Goal: Transaction & Acquisition: Purchase product/service

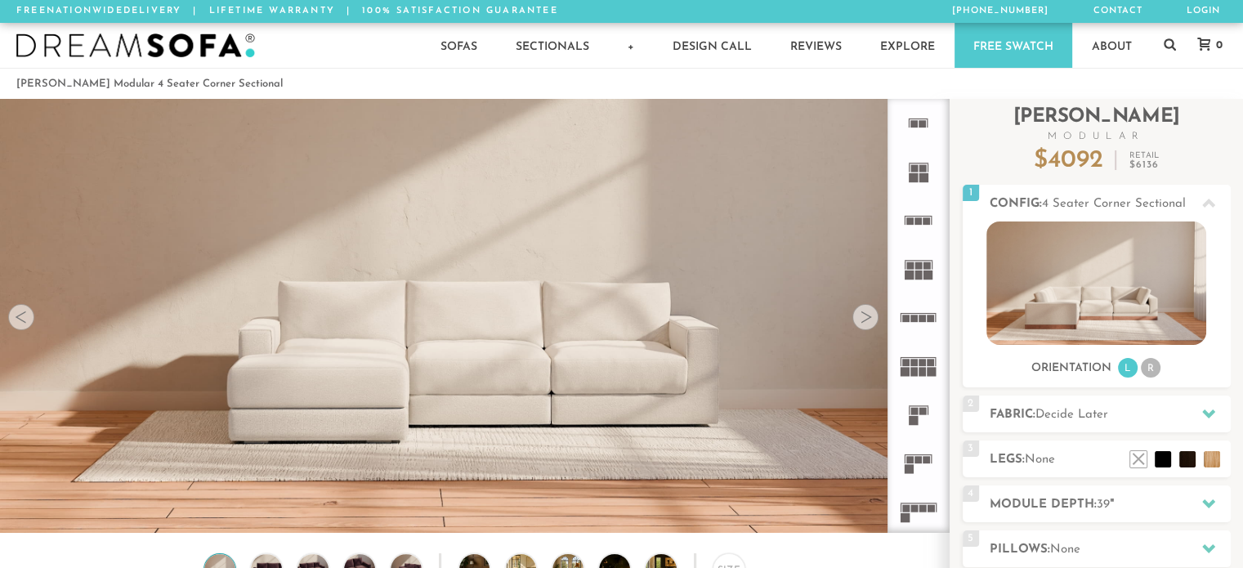
scroll to position [18180, 1230]
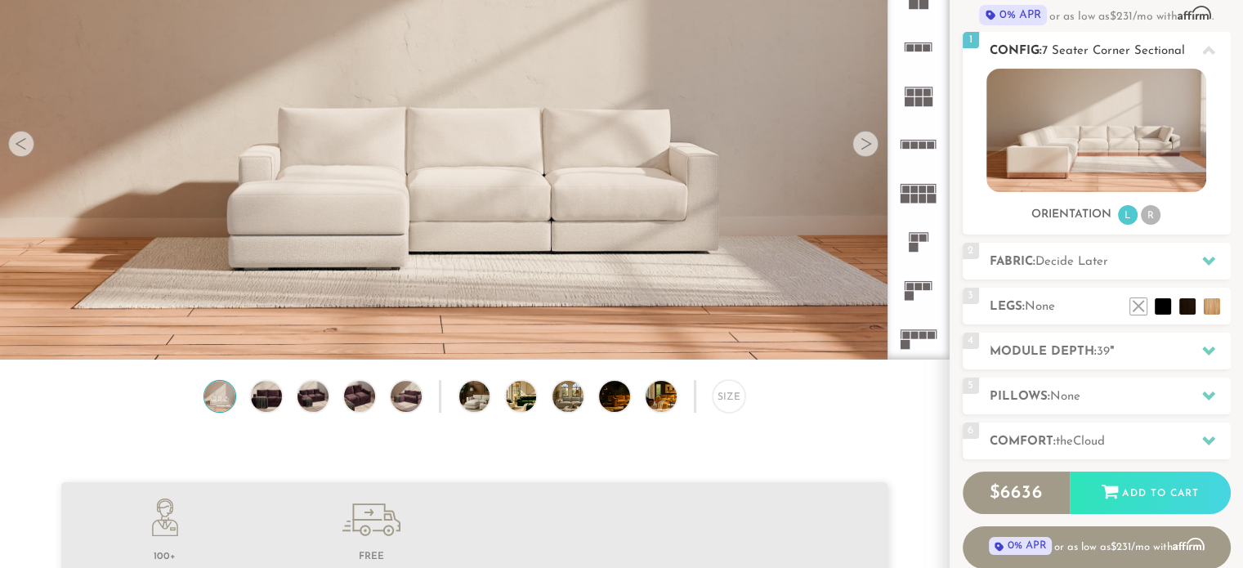
scroll to position [168, 0]
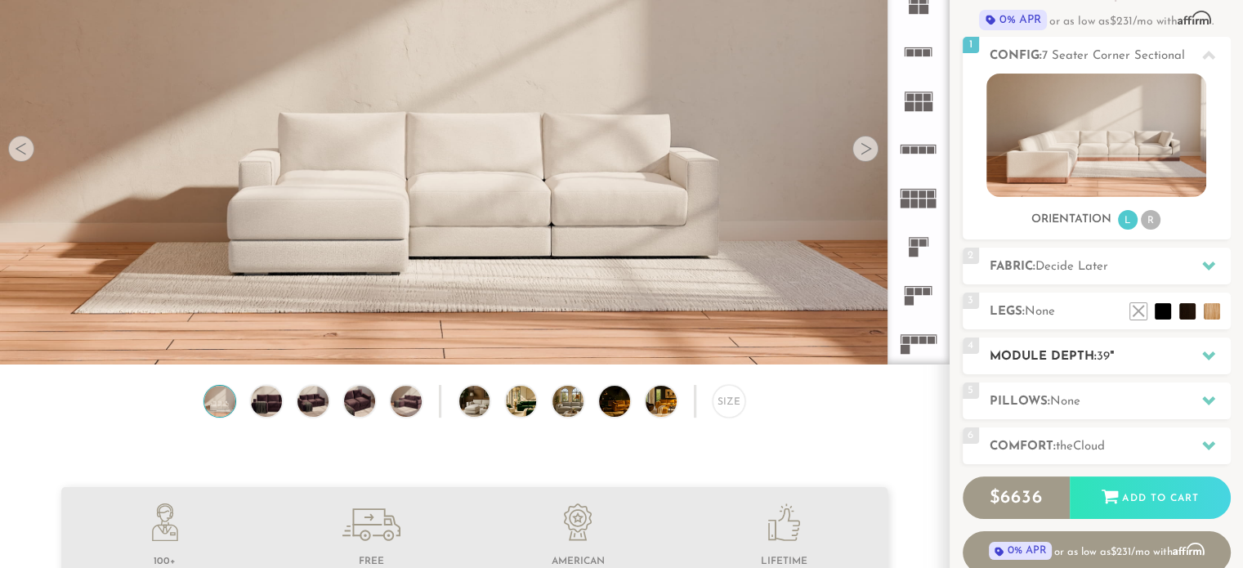
click at [1208, 351] on icon at bounding box center [1208, 355] width 13 height 13
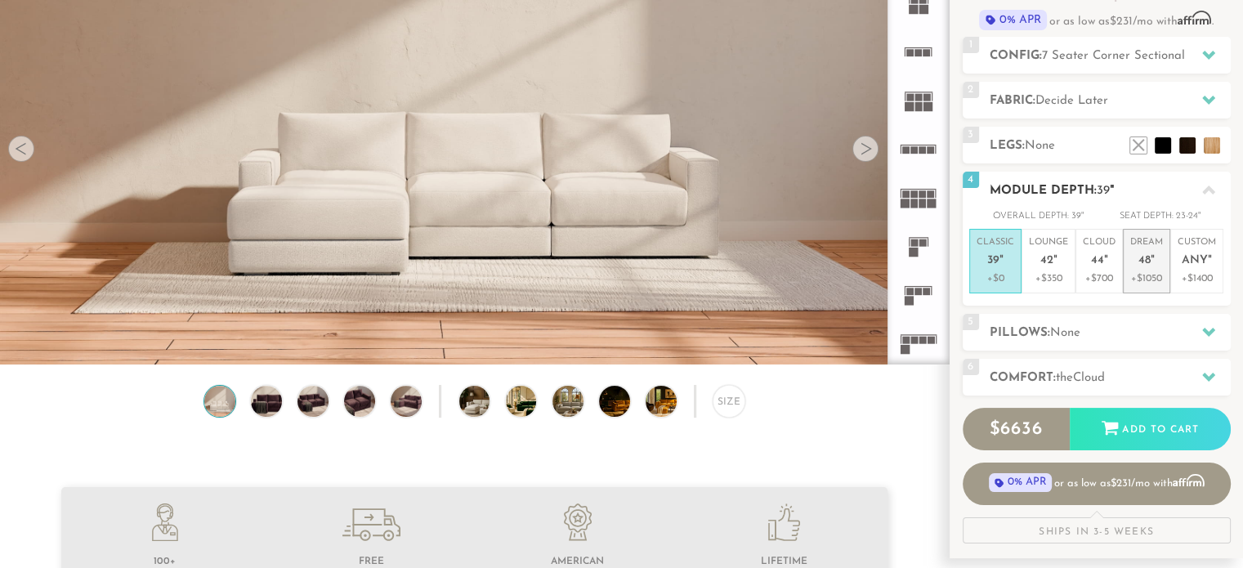
click at [1147, 251] on p "Dream 48 "" at bounding box center [1146, 253] width 33 height 35
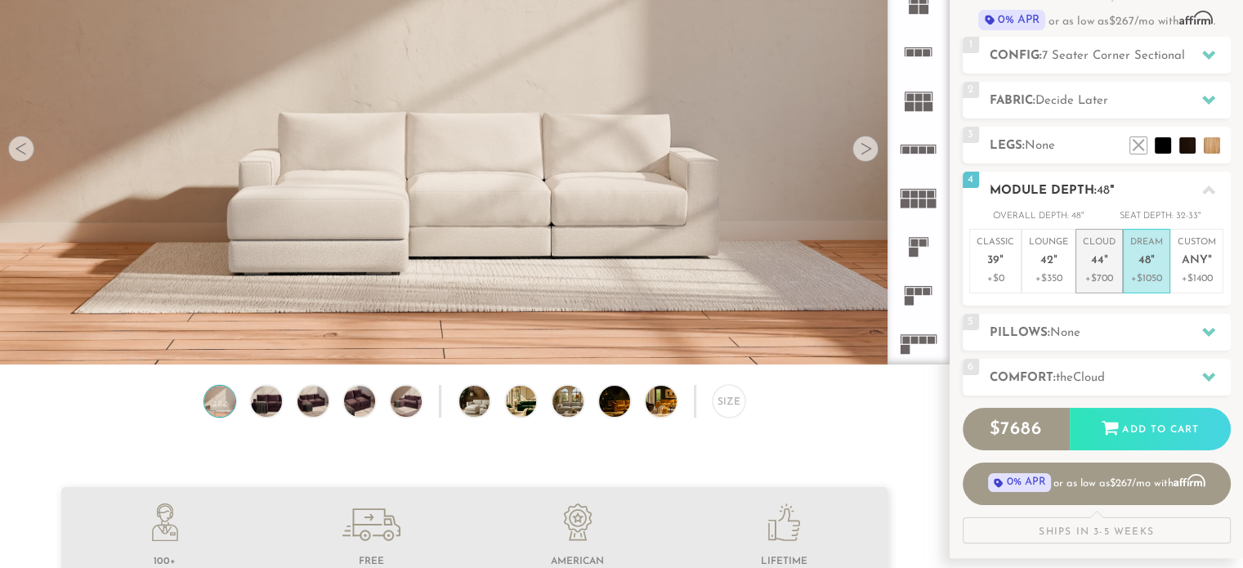
click at [1093, 257] on span "44" at bounding box center [1097, 261] width 13 height 14
click at [1143, 263] on span "48" at bounding box center [1145, 261] width 12 height 14
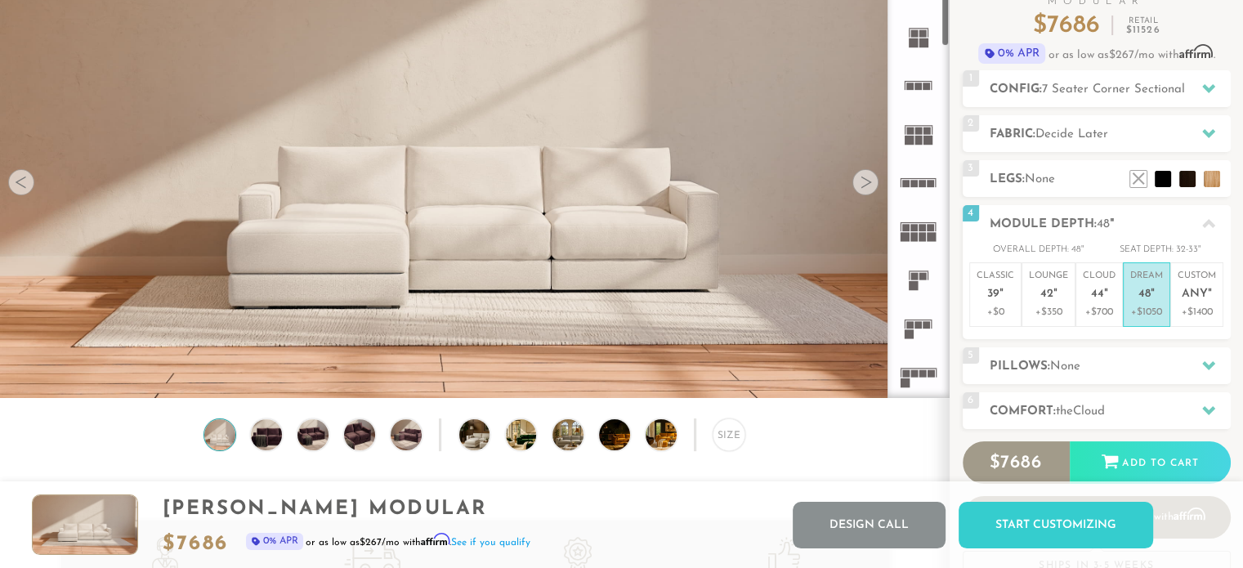
scroll to position [134, 0]
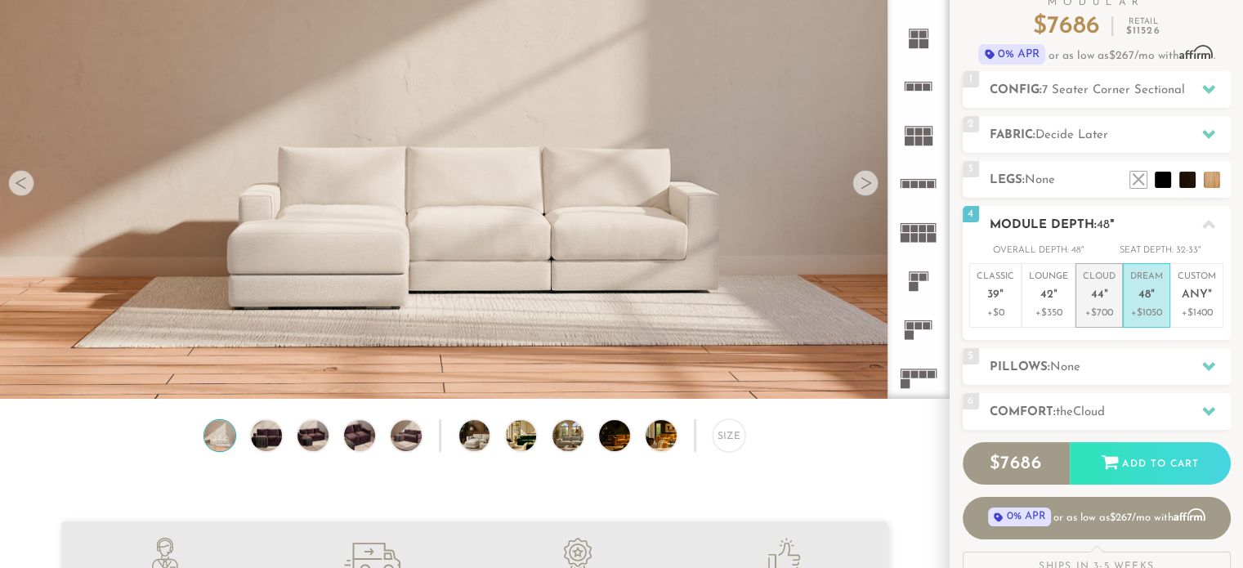
click at [1100, 301] on span "44" at bounding box center [1097, 296] width 13 height 14
click at [1157, 303] on p "Dream 48 "" at bounding box center [1146, 288] width 33 height 35
